Goal: Task Accomplishment & Management: Manage account settings

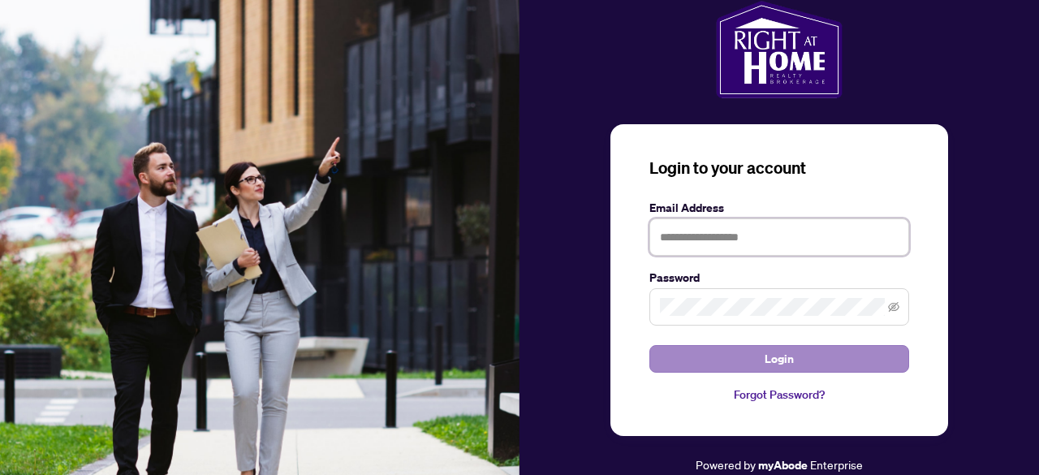
type input "**********"
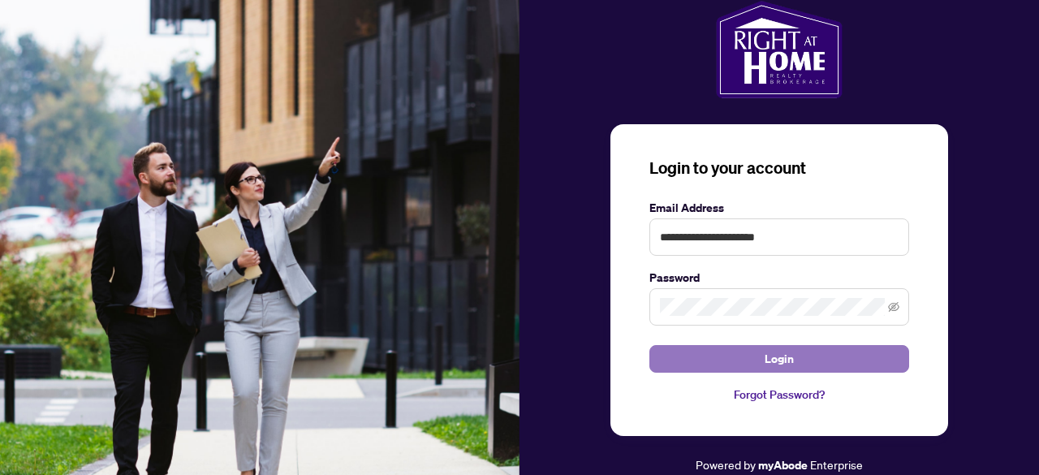
click at [713, 368] on button "Login" at bounding box center [779, 359] width 260 height 28
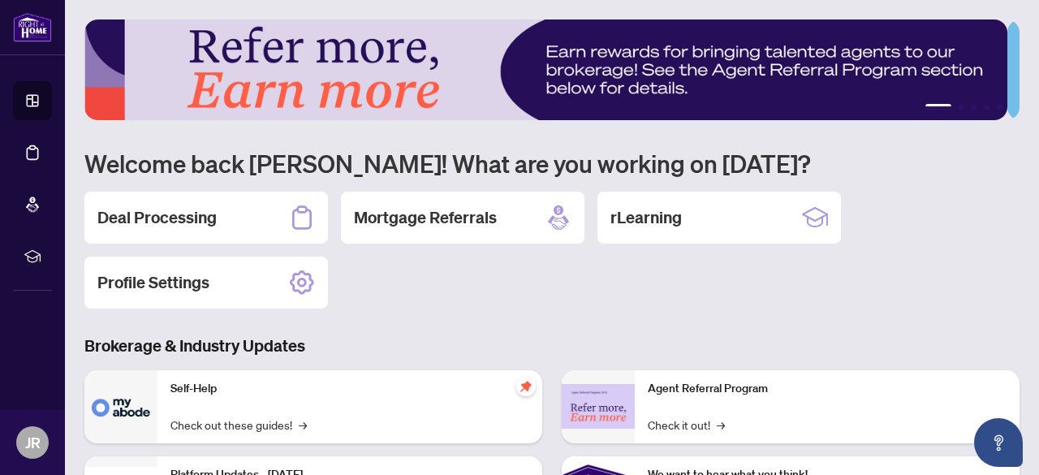
click at [519, 390] on icon "pushpin" at bounding box center [525, 386] width 13 height 13
click at [245, 215] on div "Deal Processing" at bounding box center [205, 218] width 243 height 52
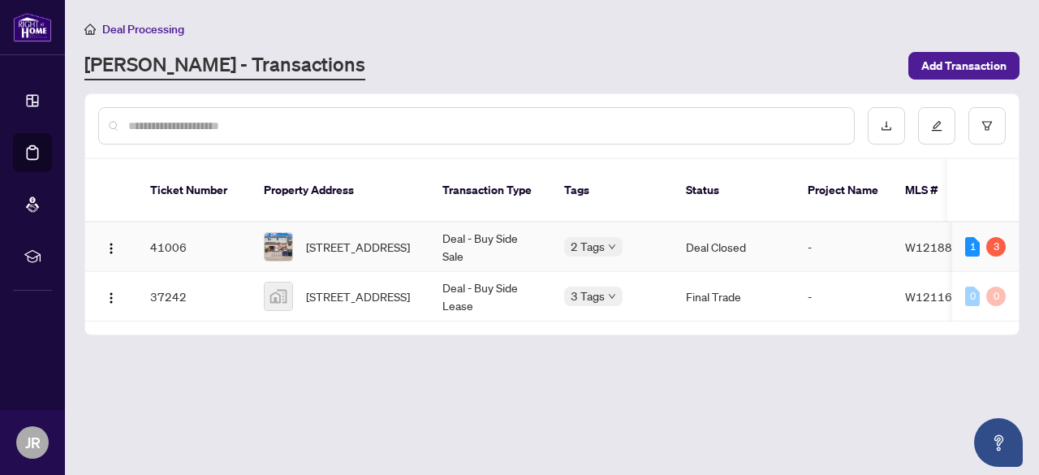
click at [510, 222] on td "Deal - Buy Side Sale" at bounding box center [490, 247] width 122 height 50
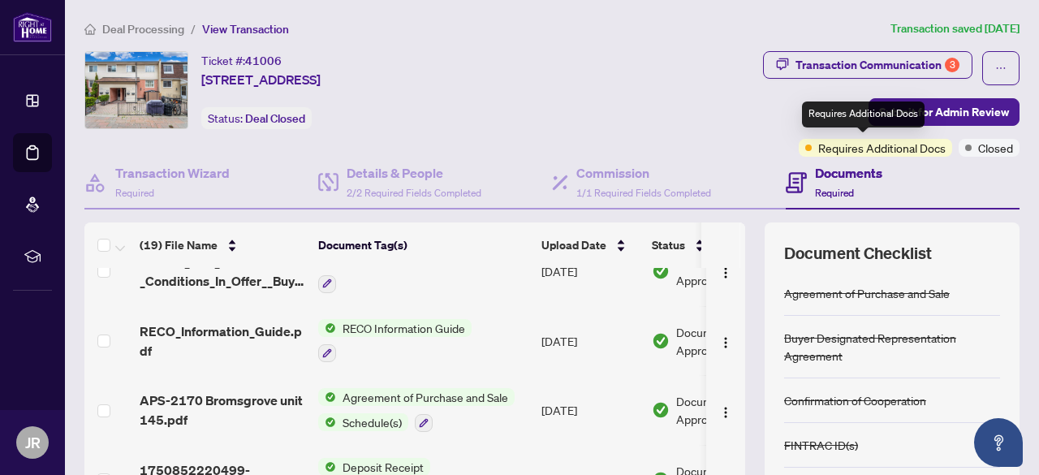
click at [873, 153] on span "Requires Additional Docs" at bounding box center [881, 148] width 127 height 18
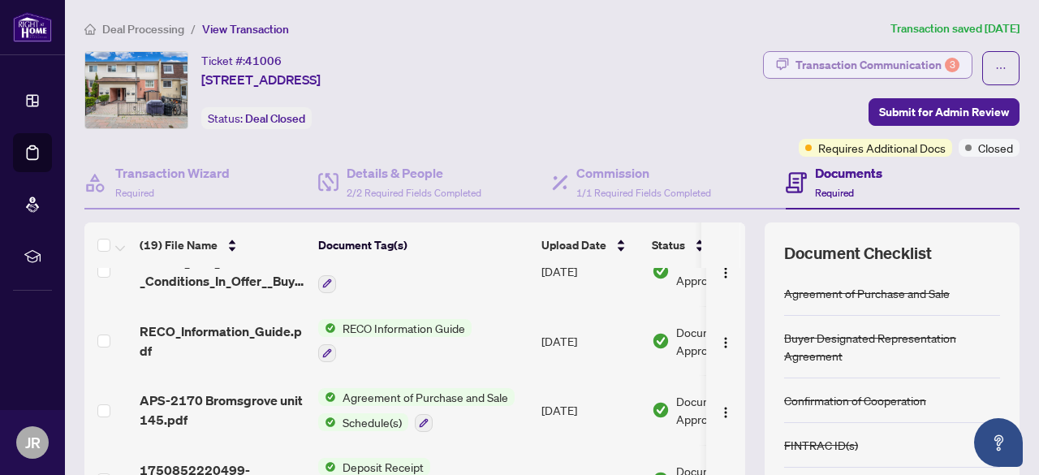
click at [872, 62] on div "Transaction Communication 3" at bounding box center [877, 65] width 164 height 26
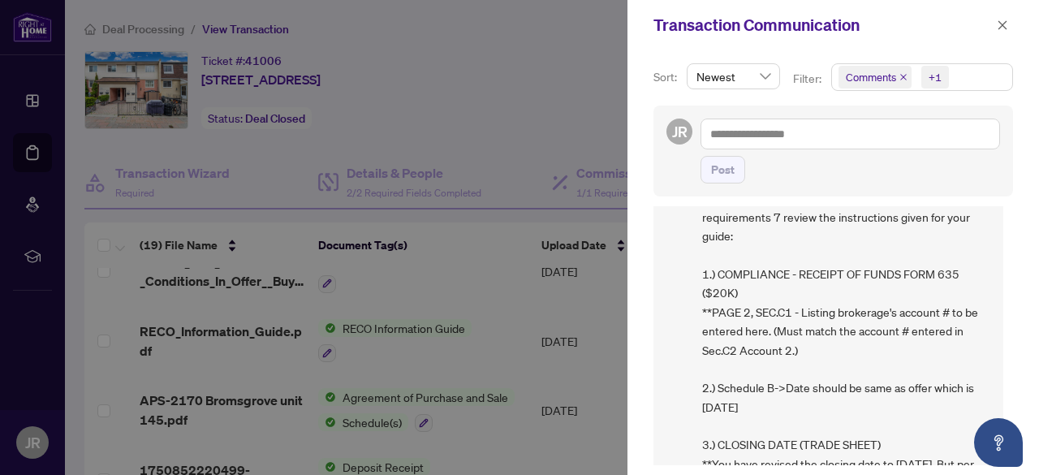
scroll to position [115, 0]
click at [70, 317] on div at bounding box center [519, 237] width 1039 height 475
